Goal: Task Accomplishment & Management: Manage account settings

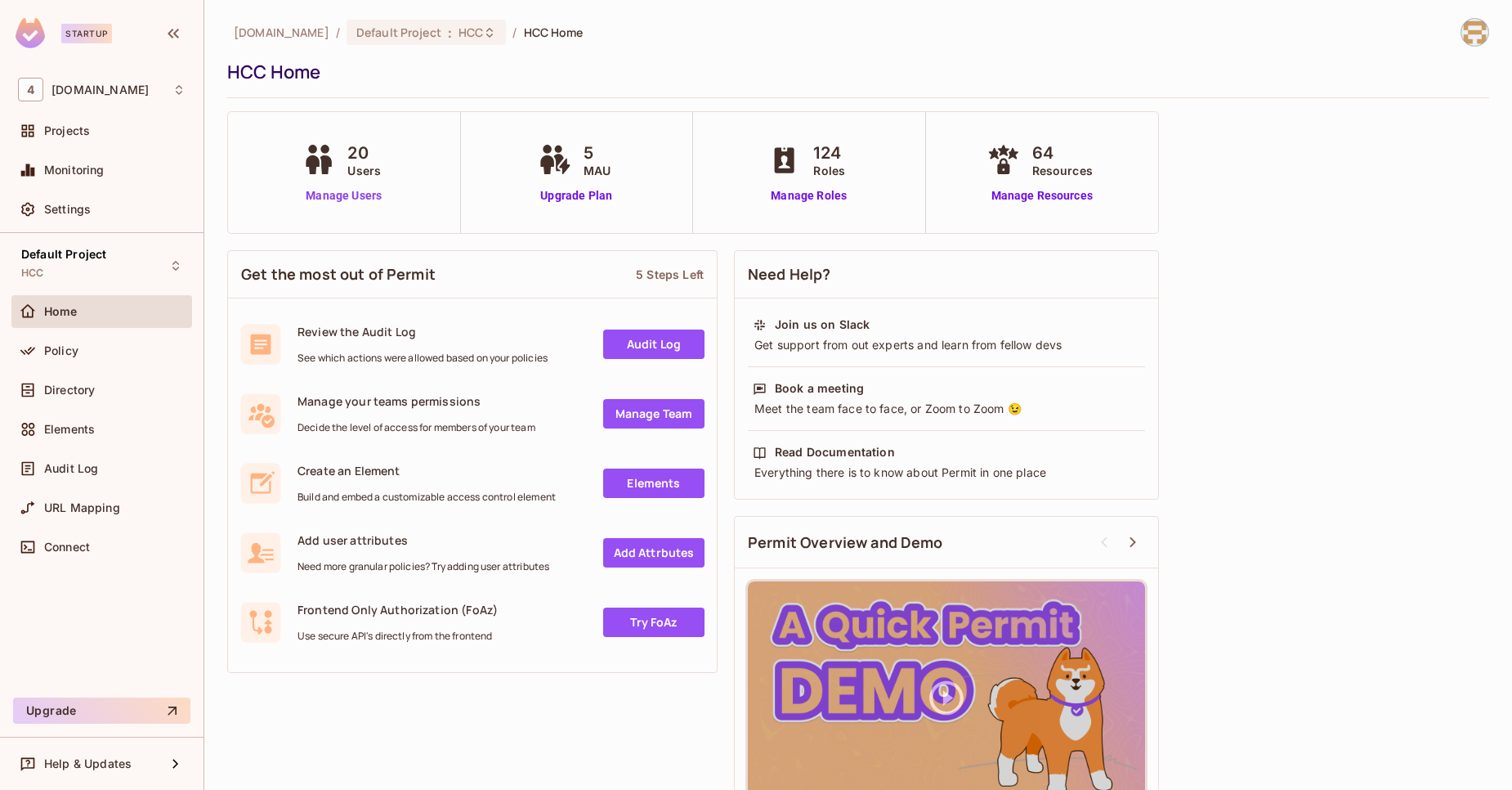
click at [341, 199] on link "Manage Users" at bounding box center [344, 196] width 91 height 17
